Goal: Book appointment/travel/reservation

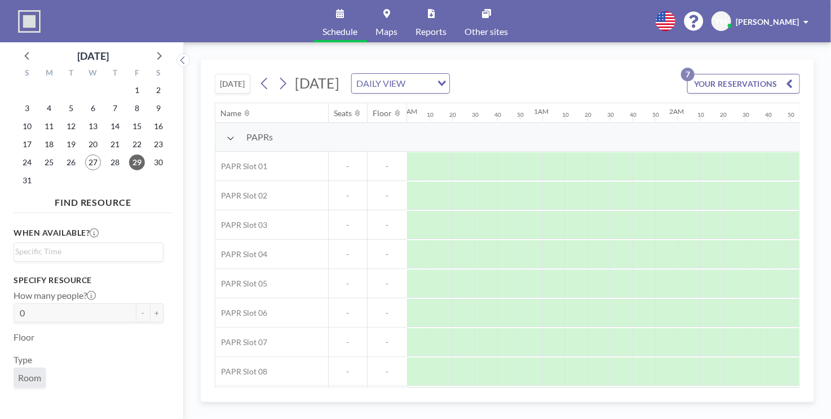
scroll to position [0, 1060]
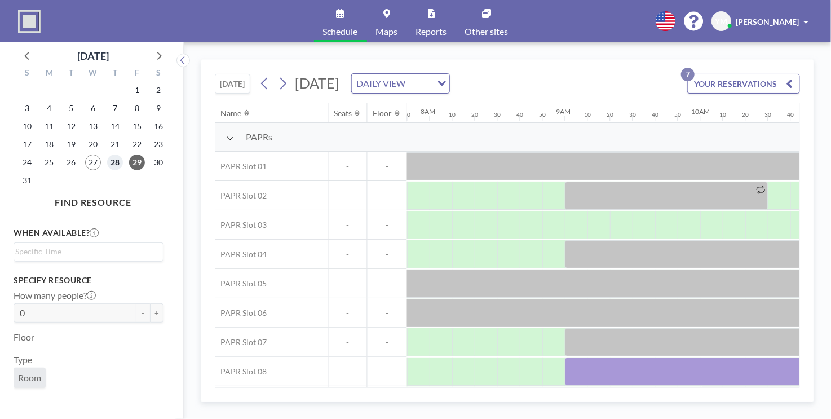
click at [116, 162] on span "28" at bounding box center [115, 162] width 16 height 16
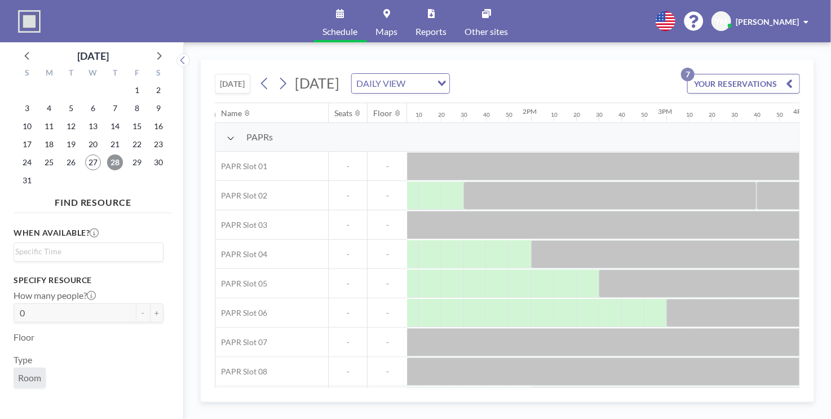
scroll to position [0, 1778]
click at [595, 388] on div "TODAY Thursday, August 28, 2025 DAILY VIEW Loading... YOUR RESERVATIONS 7 Name …" at bounding box center [507, 230] width 613 height 343
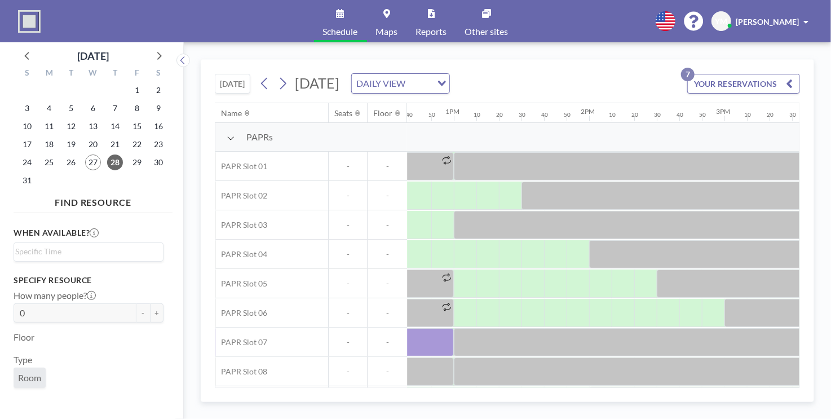
scroll to position [0, 1740]
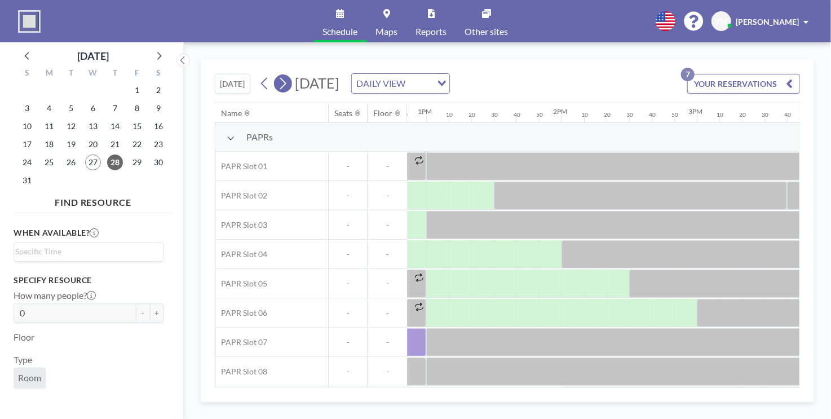
click at [286, 89] on icon at bounding box center [282, 83] width 11 height 17
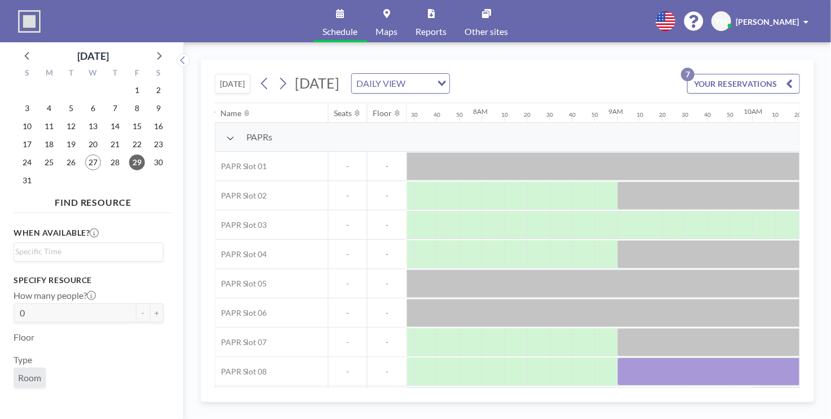
scroll to position [0, 1024]
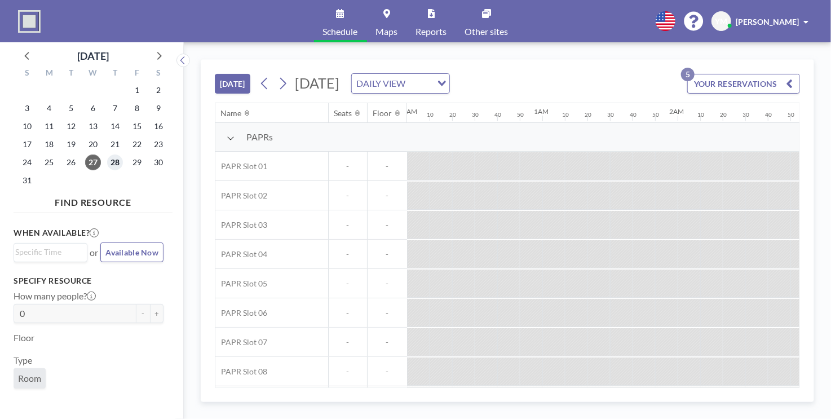
scroll to position [0, 2075]
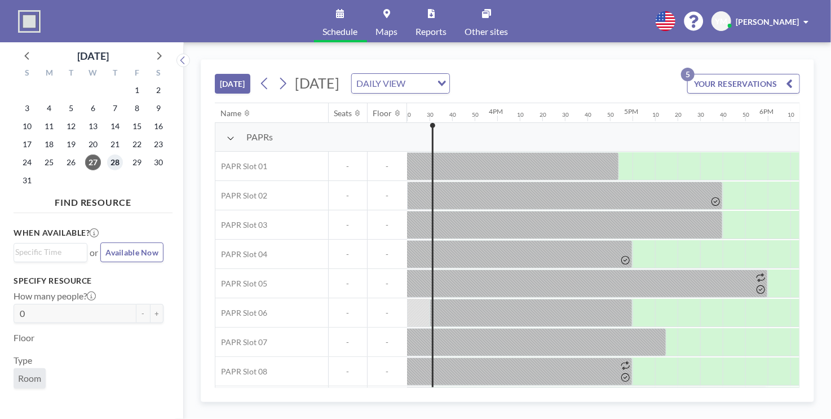
click at [113, 161] on span "28" at bounding box center [115, 162] width 16 height 16
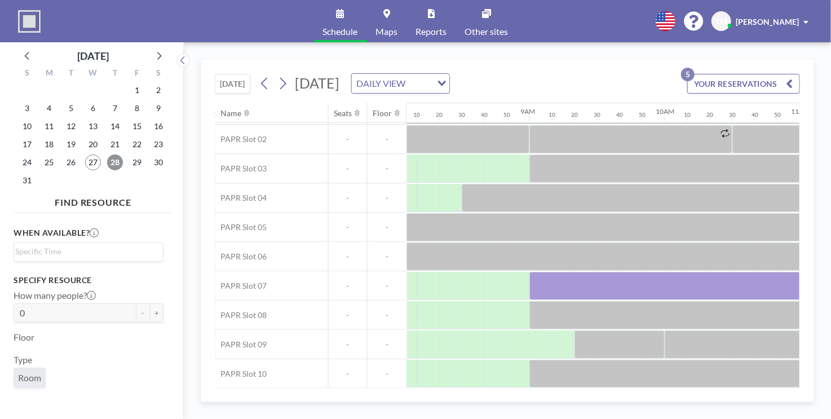
scroll to position [56, 1046]
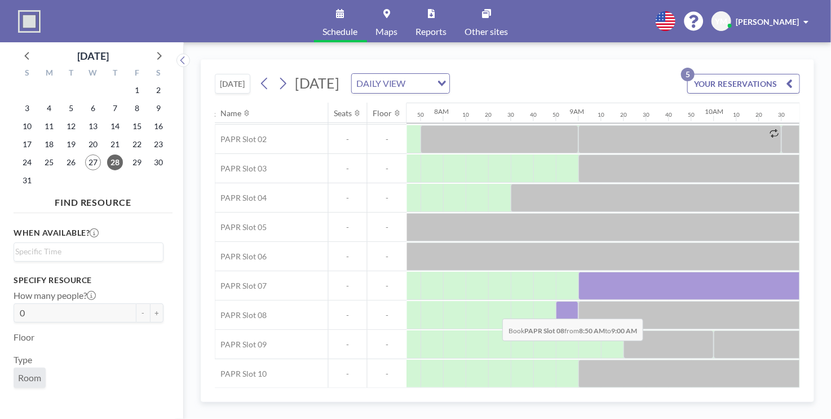
drag, startPoint x: 564, startPoint y: 316, endPoint x: 494, endPoint y: 310, distance: 70.8
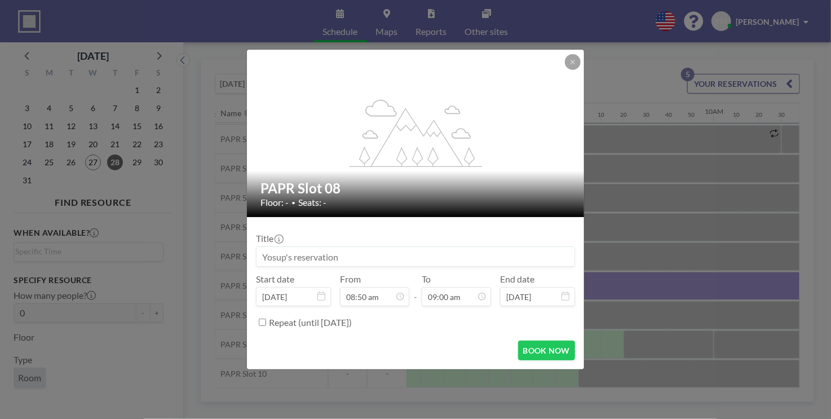
drag, startPoint x: 566, startPoint y: 69, endPoint x: 567, endPoint y: 62, distance: 7.4
click at [566, 69] on div at bounding box center [573, 62] width 16 height 16
click at [567, 62] on button at bounding box center [573, 62] width 16 height 16
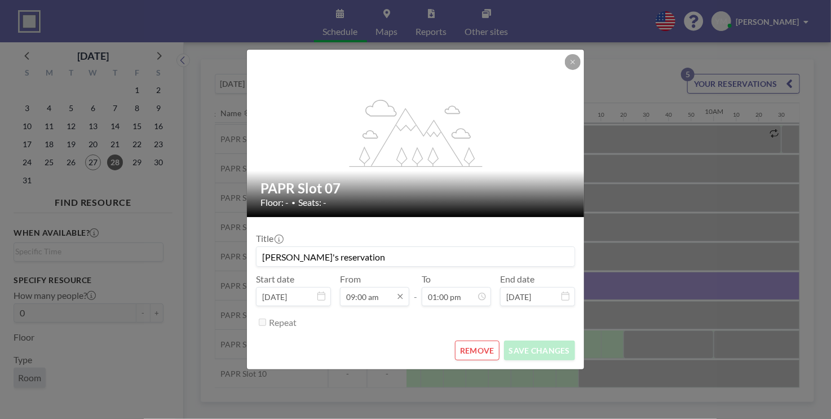
click at [381, 294] on input "09:00 am" at bounding box center [374, 296] width 69 height 19
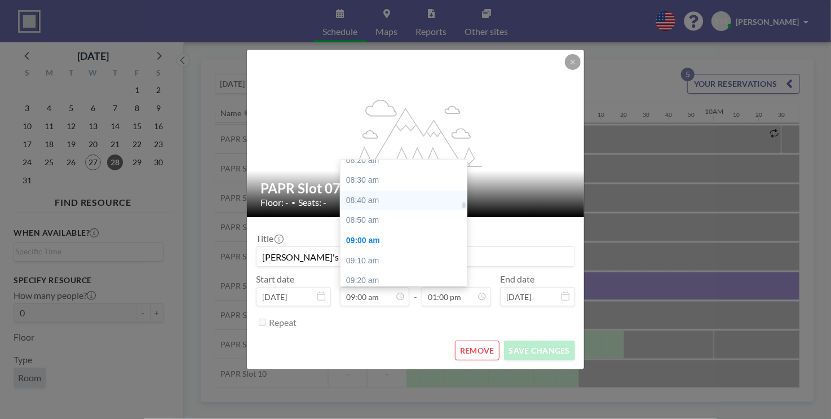
scroll to position [971, 0]
click at [379, 246] on div "08:40 am" at bounding box center [407, 242] width 132 height 20
type input "08:40 am"
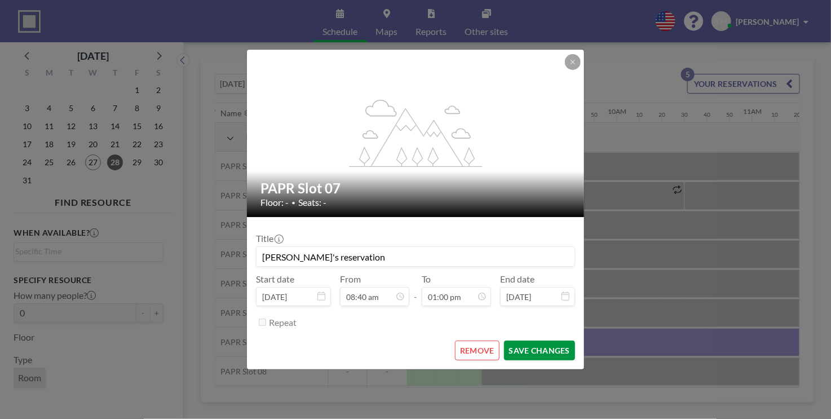
scroll to position [0, 1150]
click at [534, 350] on button "SAVE CHANGES" at bounding box center [539, 351] width 71 height 20
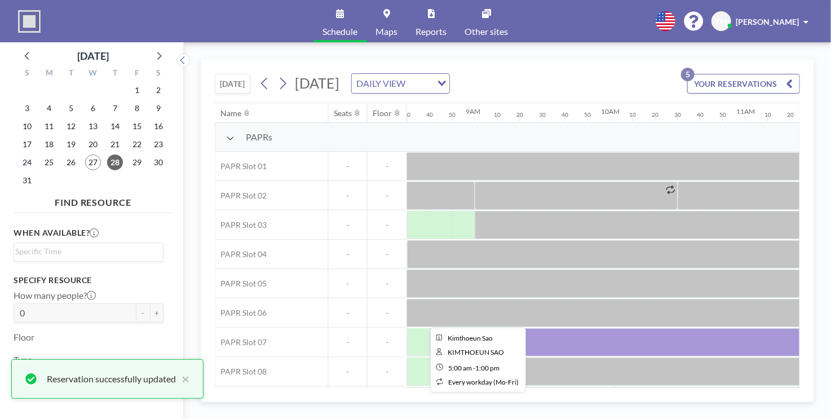
scroll to position [56, 1150]
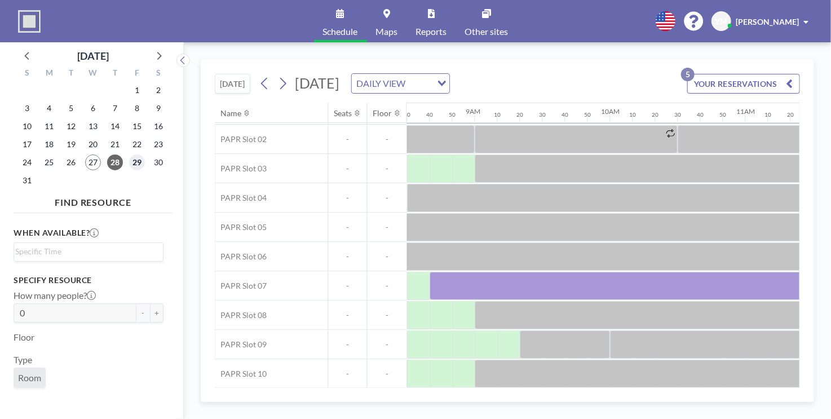
click at [138, 160] on span "29" at bounding box center [137, 162] width 16 height 16
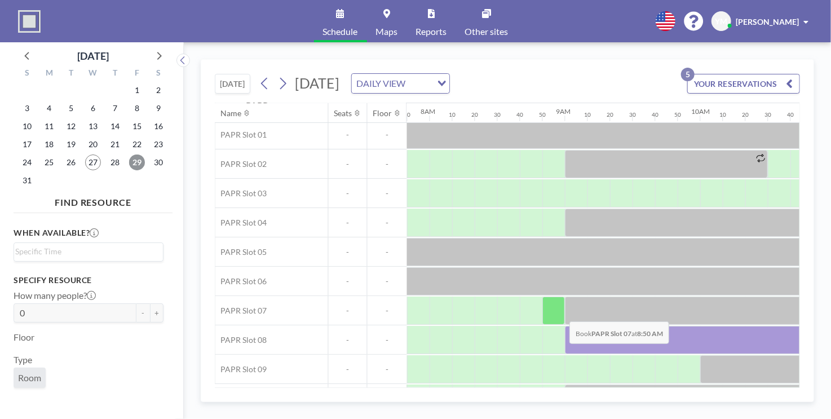
scroll to position [56, 1060]
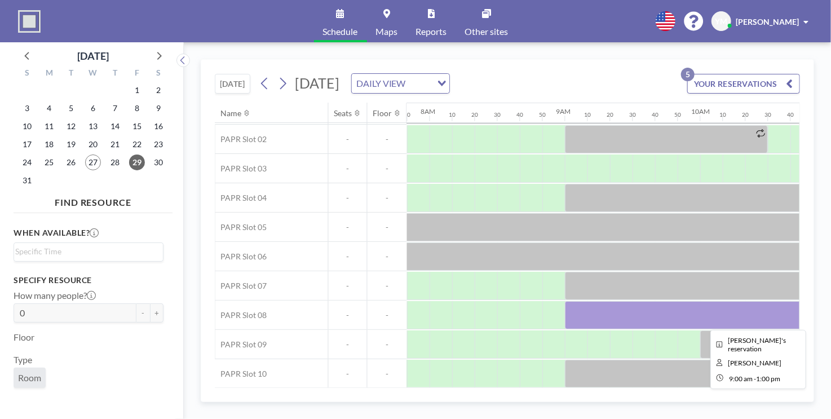
drag, startPoint x: 584, startPoint y: 316, endPoint x: 578, endPoint y: 320, distance: 7.7
click at [578, 320] on div at bounding box center [835, 315] width 541 height 28
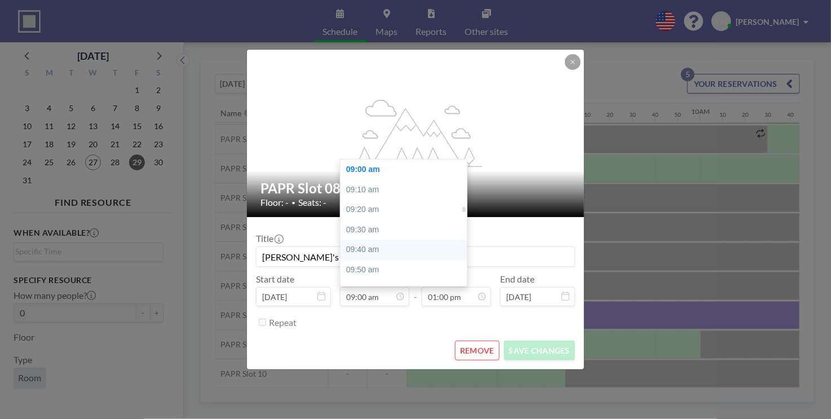
scroll to position [1027, 0]
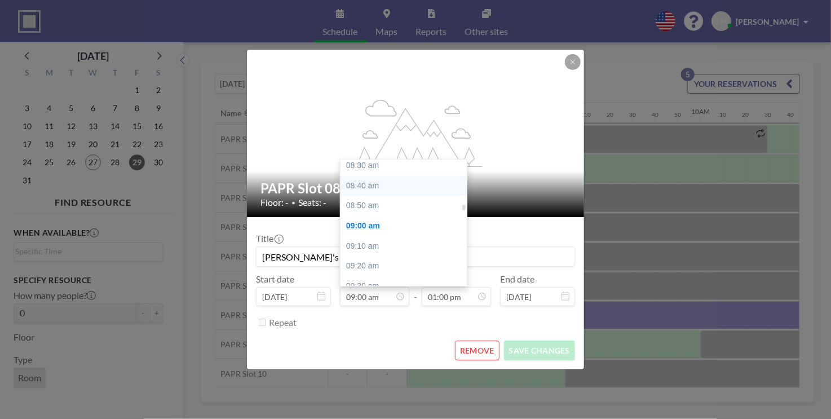
click at [379, 193] on div "08:40 am" at bounding box center [407, 186] width 132 height 20
type input "08:40 am"
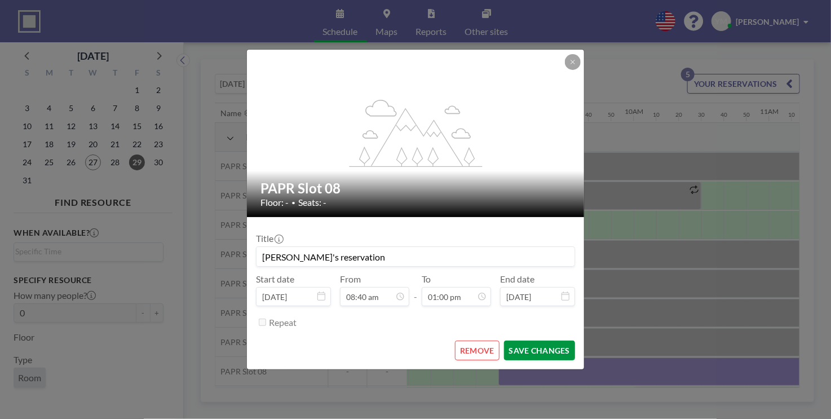
scroll to position [0, 1150]
click at [542, 353] on button "SAVE CHANGES" at bounding box center [539, 351] width 71 height 20
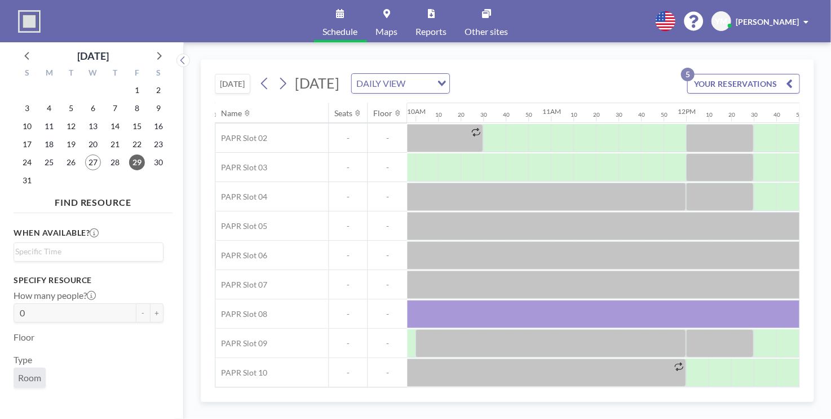
scroll to position [62, 1306]
